Goal: Task Accomplishment & Management: Manage account settings

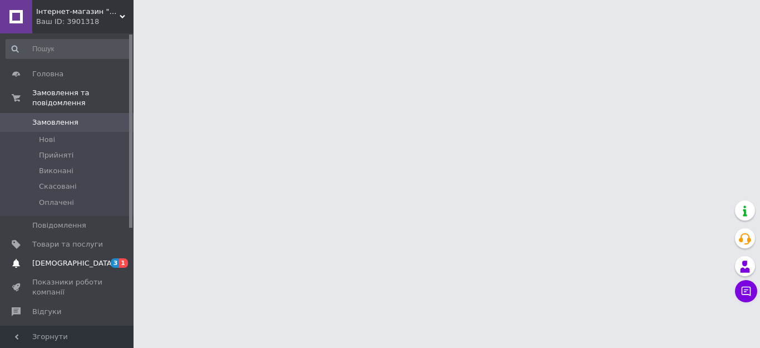
click at [64, 258] on span "[DEMOGRAPHIC_DATA]" at bounding box center [73, 263] width 82 height 10
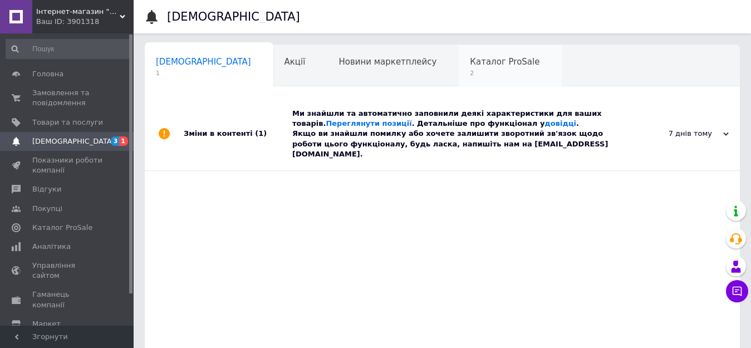
click at [470, 57] on span "Каталог ProSale" at bounding box center [505, 62] width 70 height 10
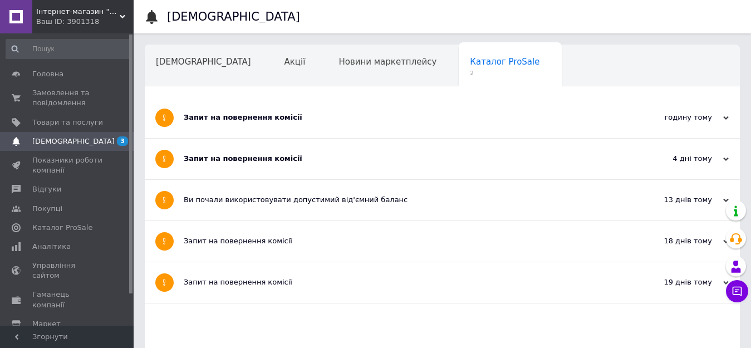
click at [244, 99] on span "Навчання та заходи" at bounding box center [200, 104] width 88 height 10
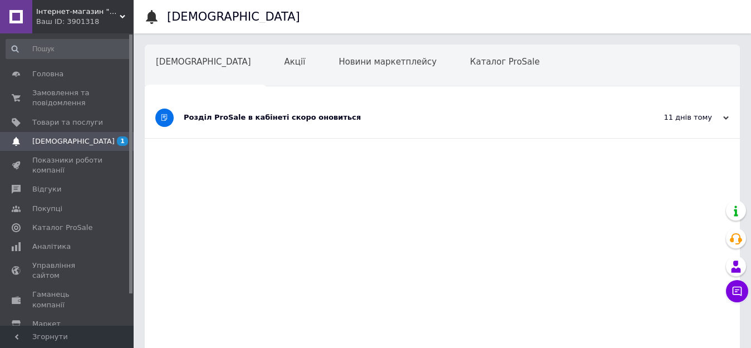
click at [232, 115] on div "Розділ ProSale в кабінеті скоро оновиться" at bounding box center [401, 117] width 434 height 10
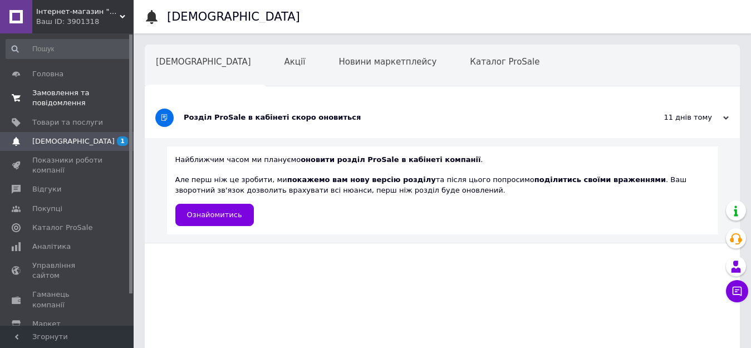
click at [58, 87] on link "Замовлення та повідомлення 0 0" at bounding box center [68, 97] width 137 height 29
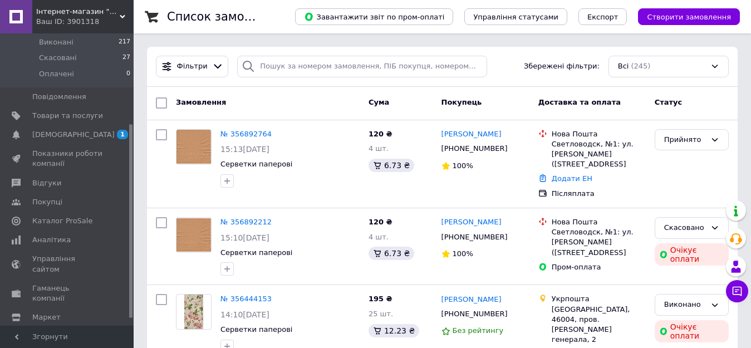
scroll to position [147, 0]
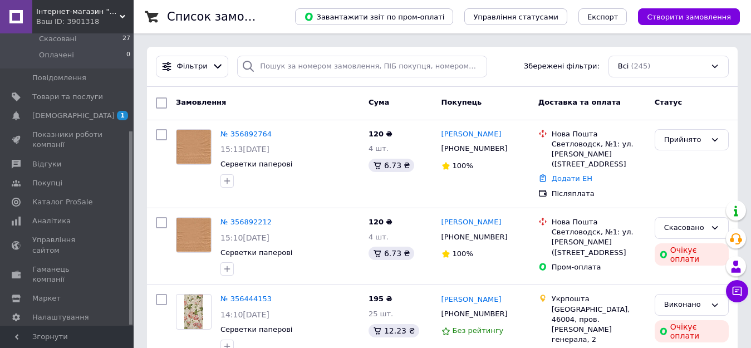
drag, startPoint x: 131, startPoint y: 235, endPoint x: 139, endPoint y: 279, distance: 44.7
drag, startPoint x: 131, startPoint y: 282, endPoint x: 135, endPoint y: 313, distance: 32.0
click at [38, 264] on span "Гаманець компанії" at bounding box center [67, 274] width 71 height 20
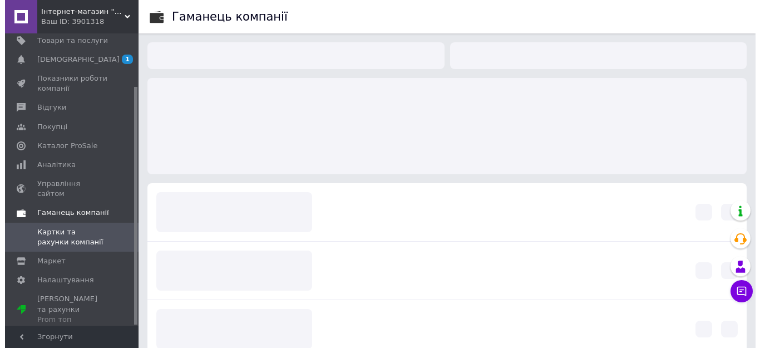
scroll to position [65, 0]
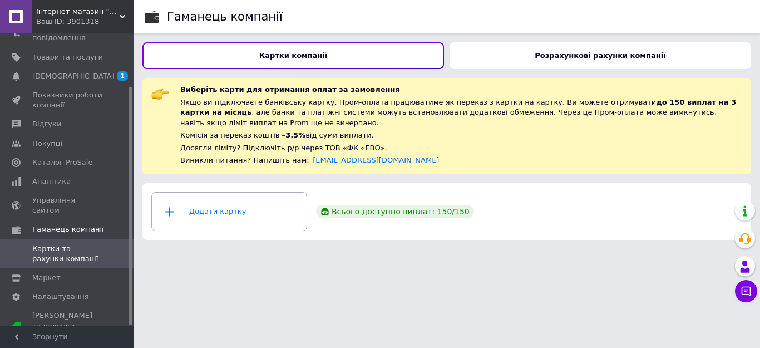
click at [565, 51] on b "Розрахункові рахунки компанії" at bounding box center [600, 55] width 131 height 8
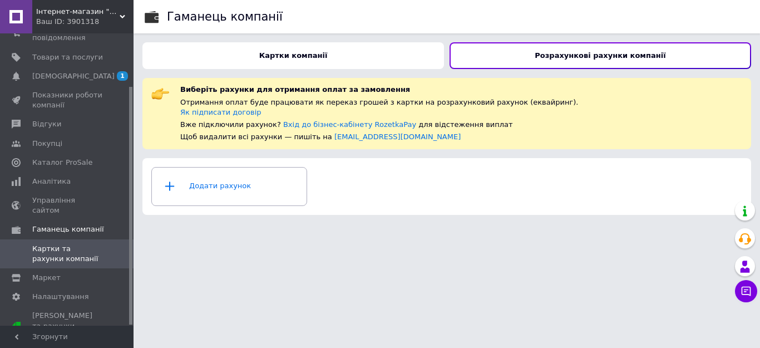
click at [352, 60] on div "Картки компанії" at bounding box center [293, 55] width 302 height 27
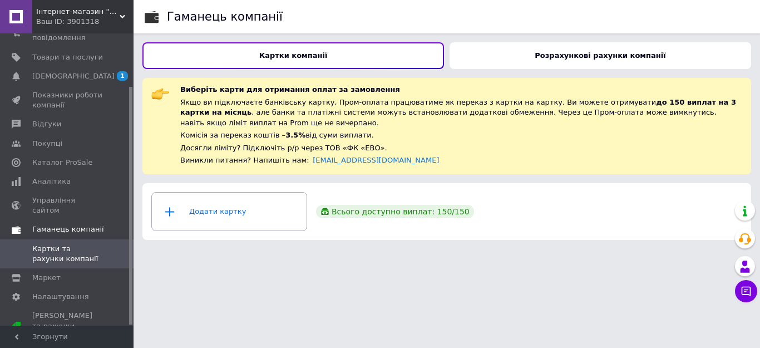
click at [50, 224] on span "Гаманець компанії" at bounding box center [68, 229] width 72 height 10
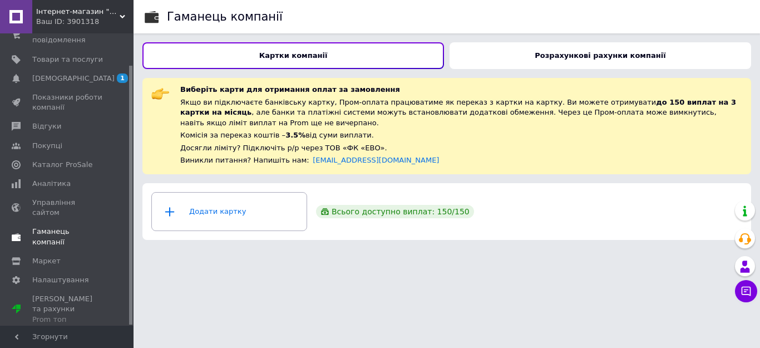
scroll to position [36, 0]
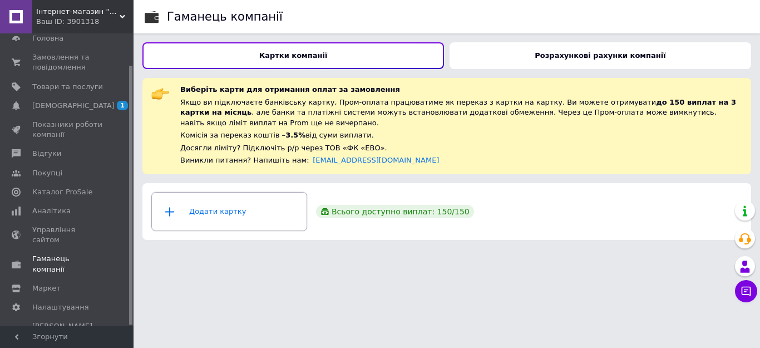
click at [165, 205] on icon at bounding box center [170, 212] width 22 height 14
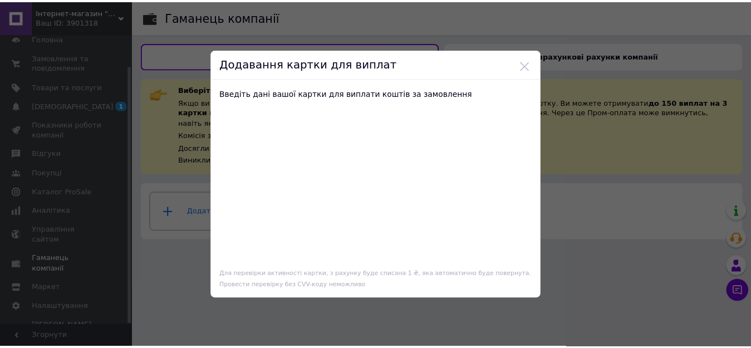
scroll to position [0, 0]
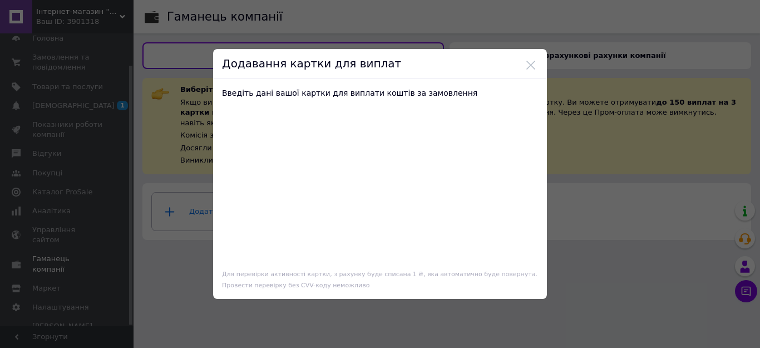
click at [393, 97] on p "Введіть дані вашої картки для виплати коштів за замовлення" at bounding box center [380, 92] width 316 height 11
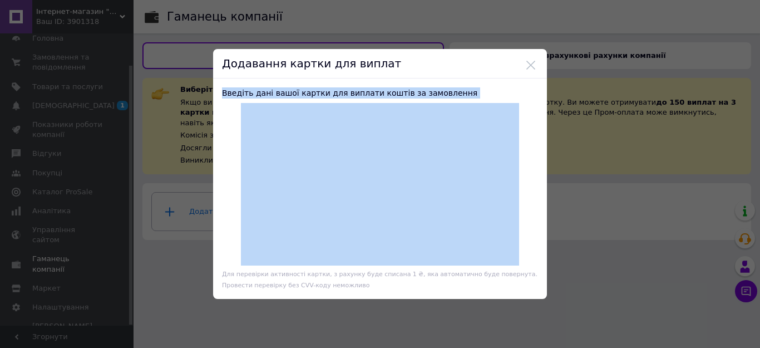
click at [393, 97] on p "Введіть дані вашої картки для виплати коштів за замовлення" at bounding box center [380, 92] width 316 height 11
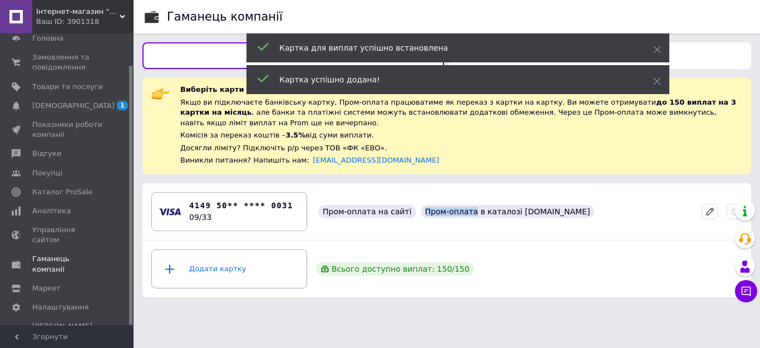
drag, startPoint x: 461, startPoint y: 204, endPoint x: 413, endPoint y: 193, distance: 49.0
click at [413, 203] on ul "Пром-оплата на сайті Пром-оплата в каталозі [DOMAIN_NAME]" at bounding box center [456, 212] width 280 height 18
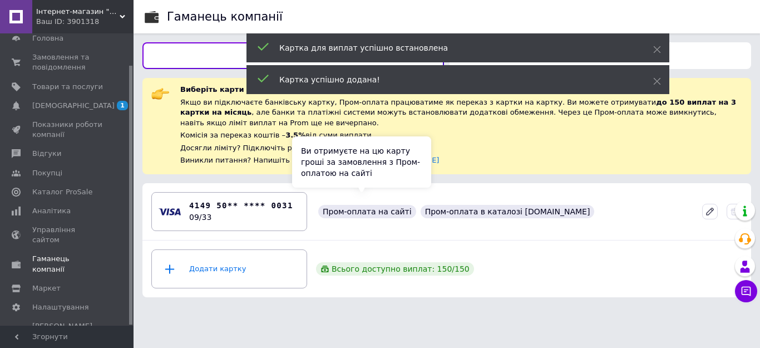
click at [372, 205] on div "Пром-оплата на сайті" at bounding box center [367, 211] width 98 height 13
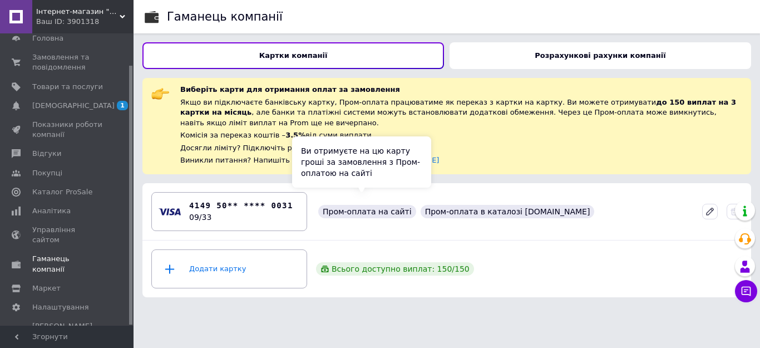
click at [336, 205] on div "Пром-оплата на сайті" at bounding box center [367, 211] width 98 height 13
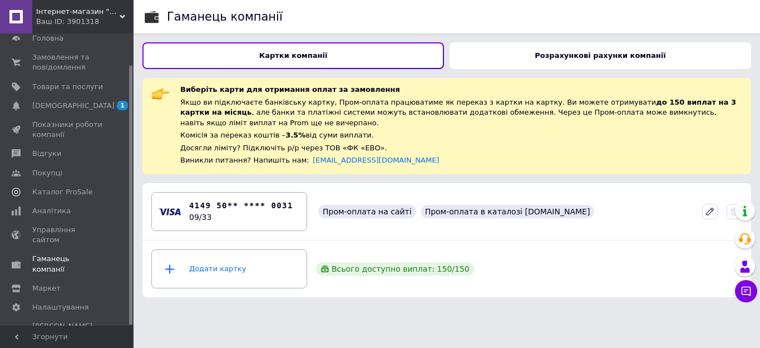
click at [534, 53] on div "Розрахункові рахунки компанії" at bounding box center [601, 55] width 302 height 27
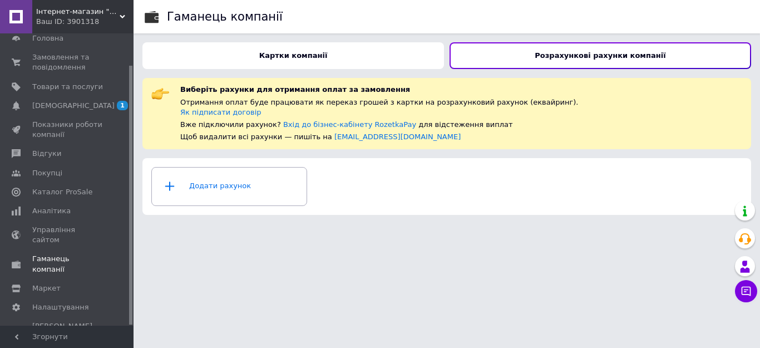
click at [296, 58] on b "Картки компанії" at bounding box center [293, 55] width 68 height 8
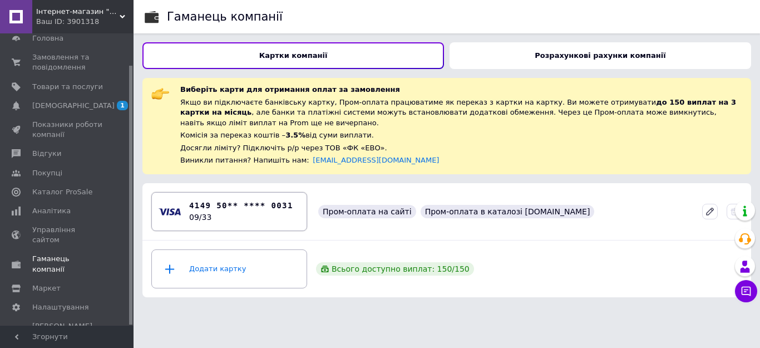
click at [228, 200] on b "4149 50** **** 0031" at bounding box center [241, 206] width 104 height 12
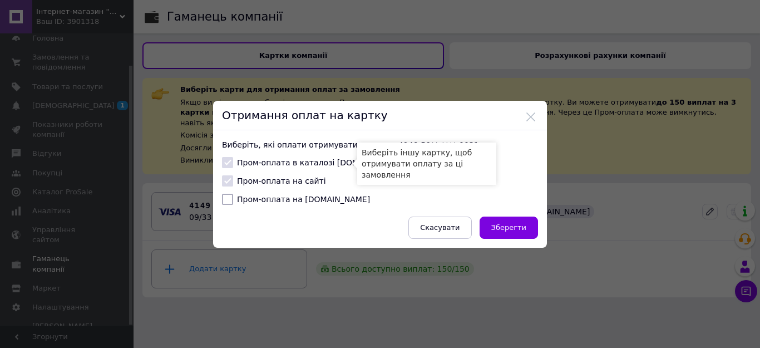
click at [337, 163] on label "Пром-оплата в каталозі [DOMAIN_NAME]" at bounding box center [312, 162] width 180 height 11
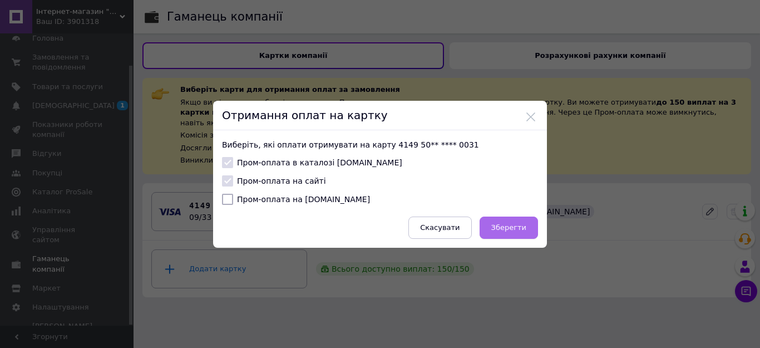
click at [511, 226] on span "Зберегти" at bounding box center [508, 227] width 35 height 8
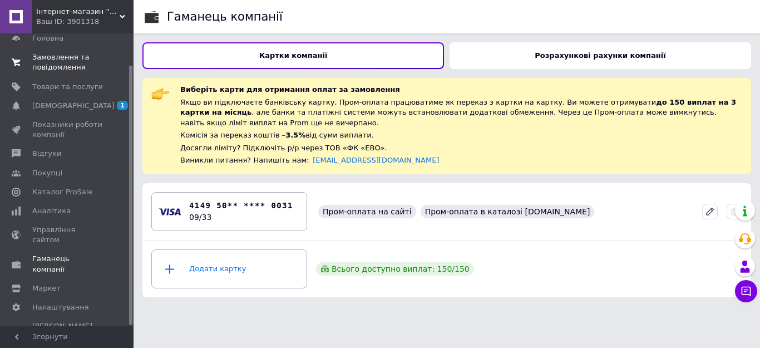
click at [66, 62] on span "Замовлення та повідомлення" at bounding box center [67, 62] width 71 height 20
